Goal: Task Accomplishment & Management: Manage account settings

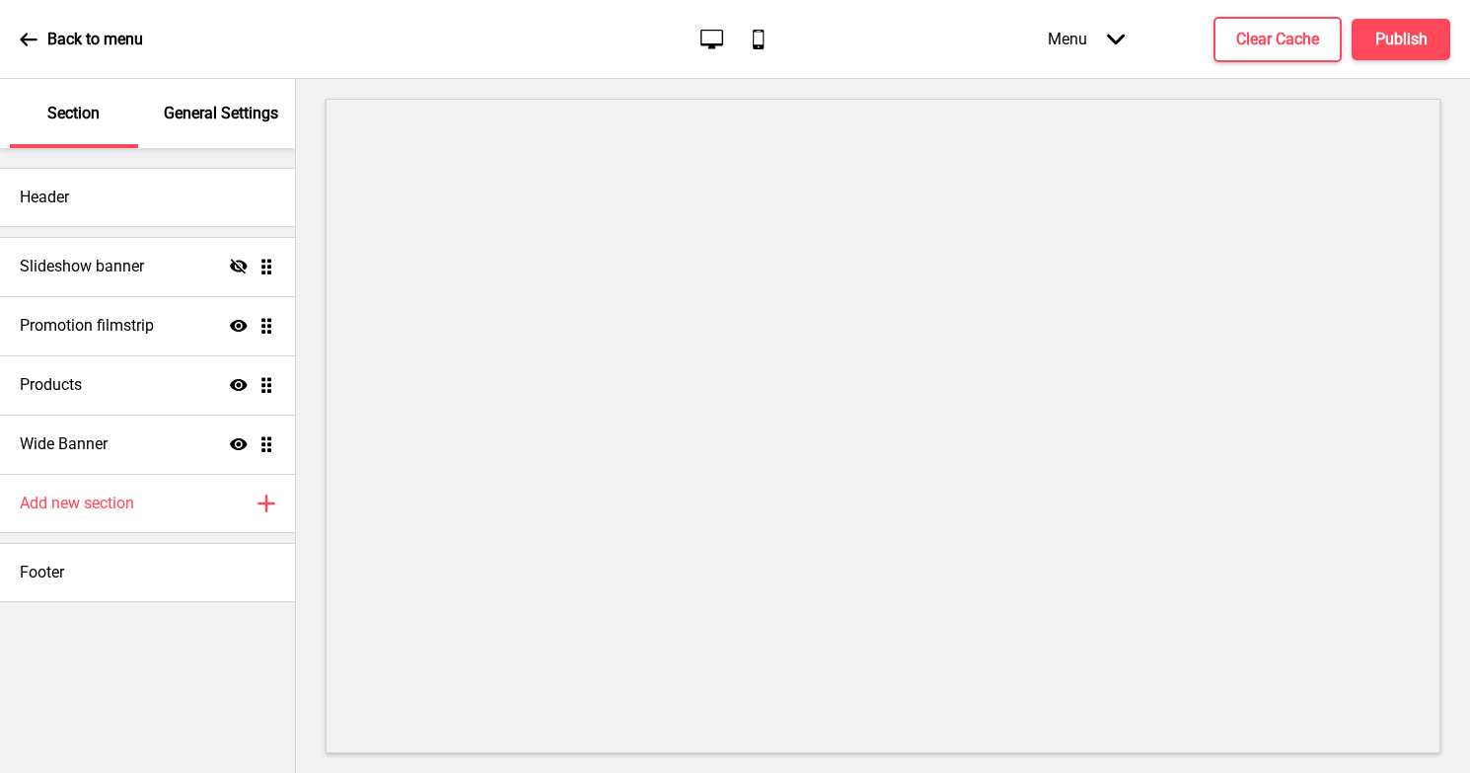
click at [40, 41] on div "Back to menu" at bounding box center [81, 39] width 123 height 53
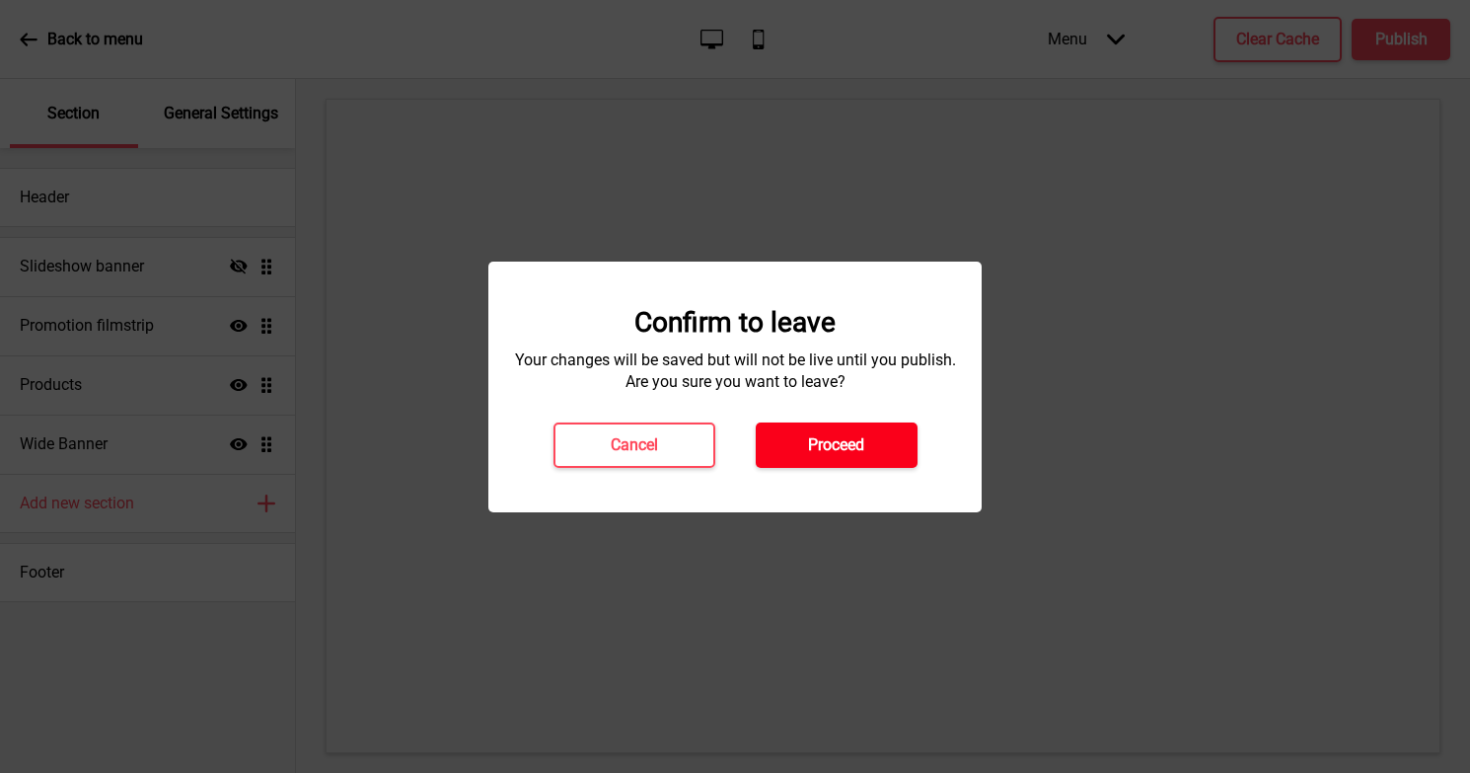
click at [784, 462] on button "Proceed" at bounding box center [837, 444] width 162 height 45
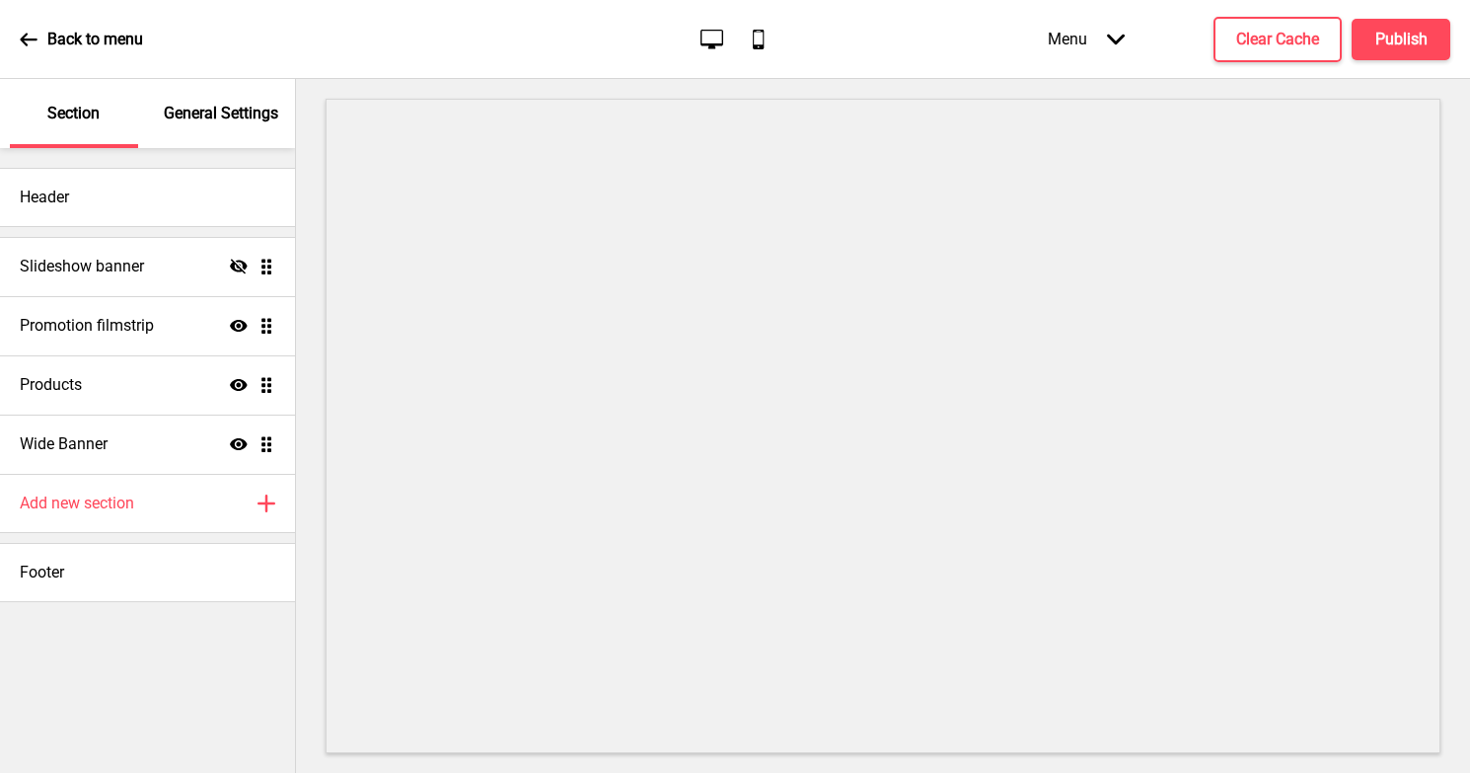
click at [208, 128] on div "General Settings" at bounding box center [222, 113] width 128 height 69
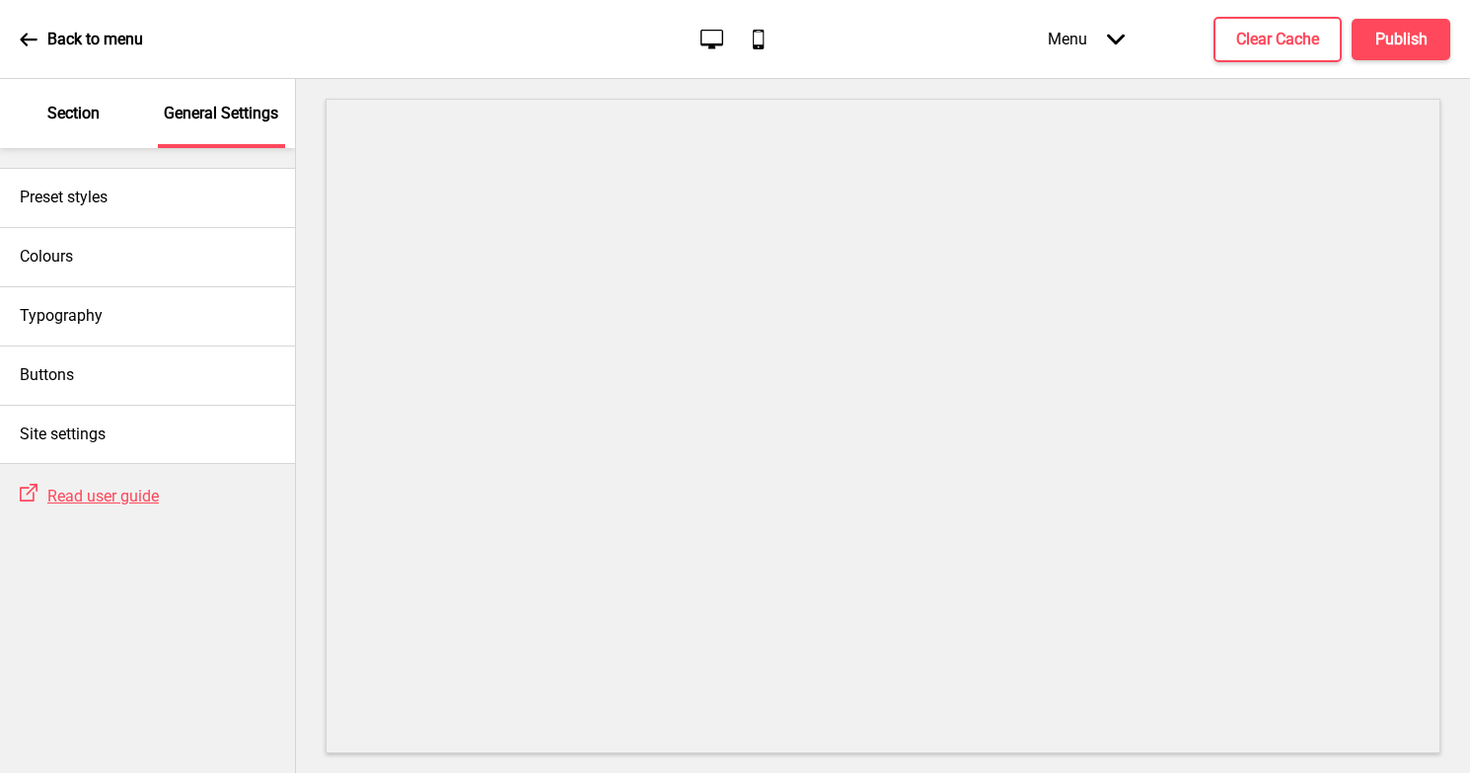
click at [29, 37] on icon at bounding box center [29, 40] width 18 height 18
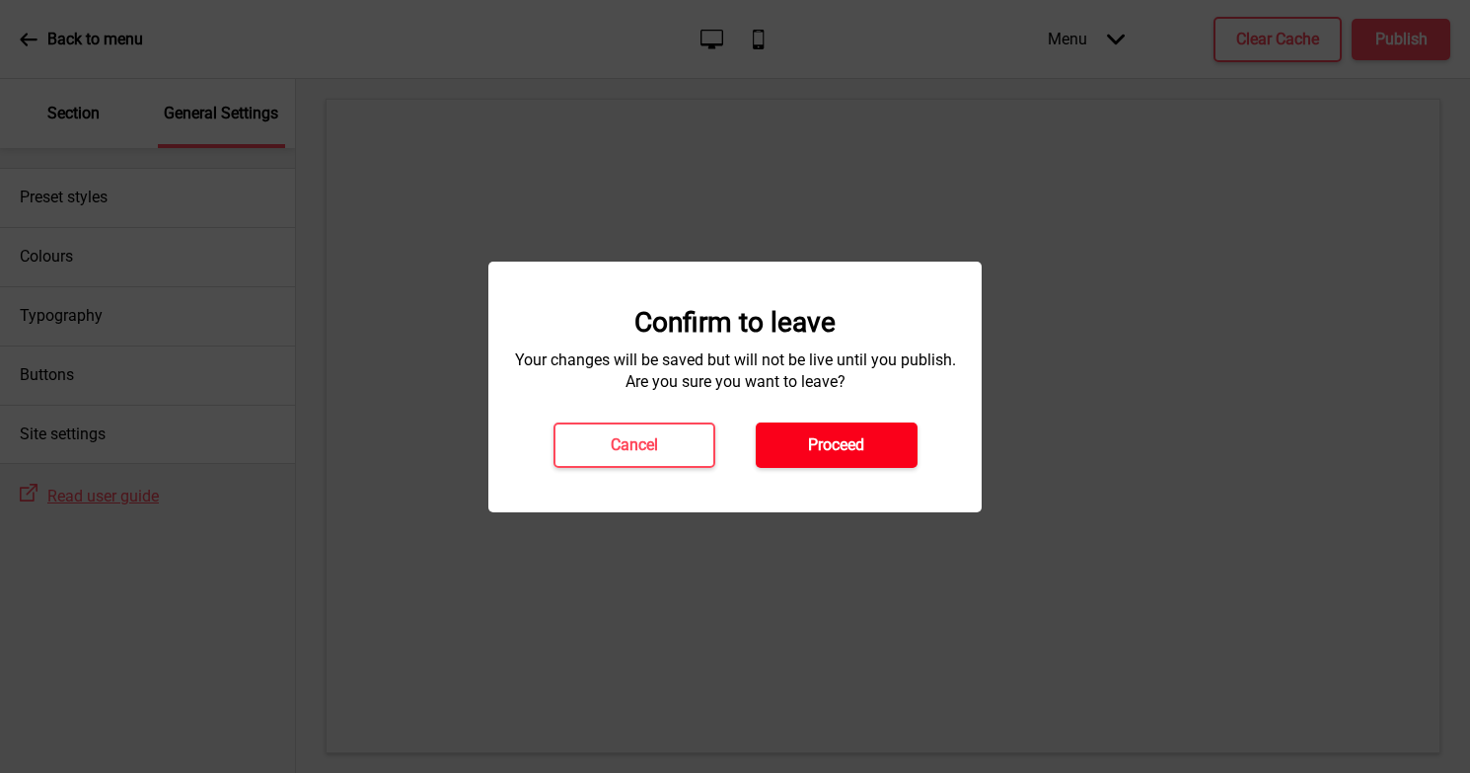
click at [792, 438] on button "Proceed" at bounding box center [837, 444] width 162 height 45
